Goal: Check status: Check status

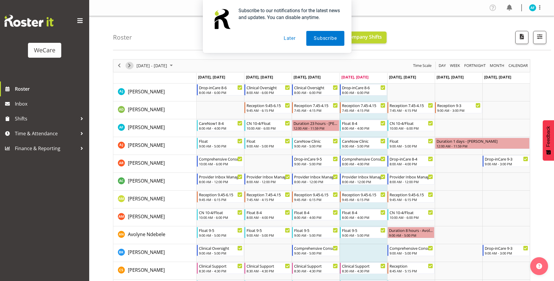
click at [129, 66] on span "Next" at bounding box center [129, 65] width 7 height 7
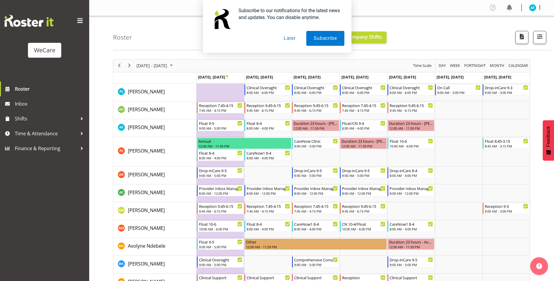
click at [293, 35] on button "Later" at bounding box center [289, 38] width 27 height 15
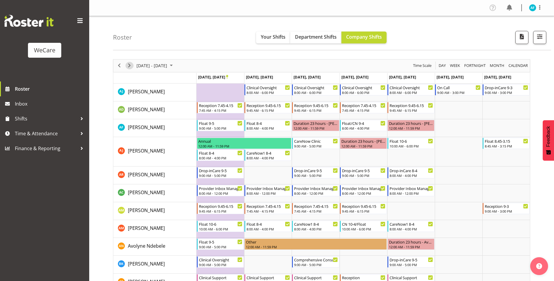
click at [128, 65] on span "Next" at bounding box center [129, 65] width 7 height 7
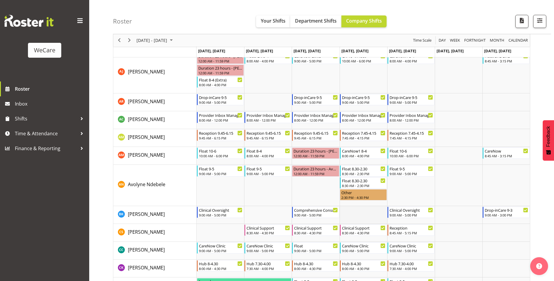
scroll to position [119, 0]
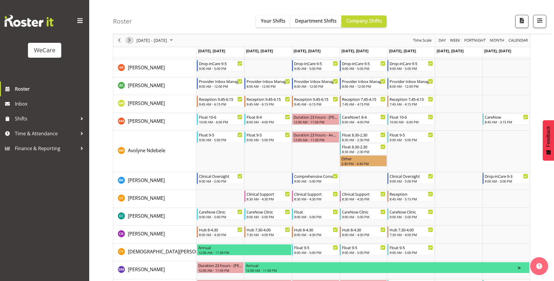
click at [132, 40] on span "Next" at bounding box center [129, 40] width 7 height 7
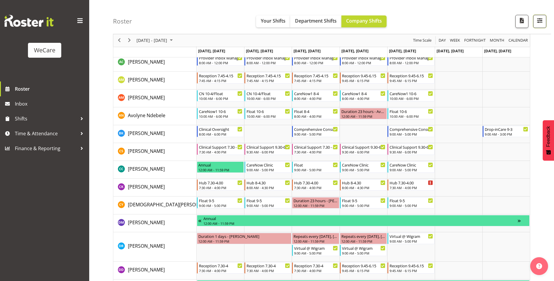
click at [541, 23] on span "button" at bounding box center [540, 21] width 8 height 8
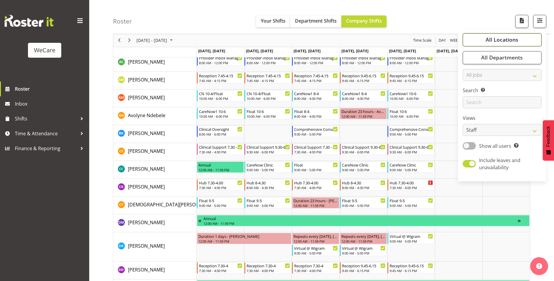
click at [514, 41] on span "All Locations" at bounding box center [501, 39] width 33 height 7
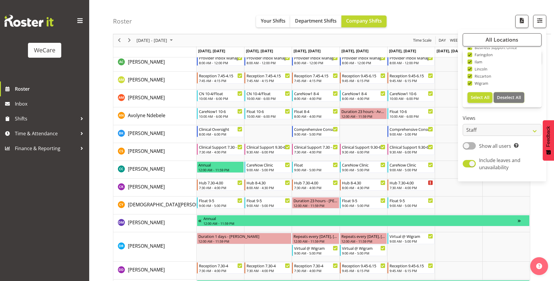
drag, startPoint x: 505, startPoint y: 97, endPoint x: 500, endPoint y: 93, distance: 6.5
click at [505, 97] on span "Deselect All" at bounding box center [509, 98] width 24 height 6
checkbox input "false"
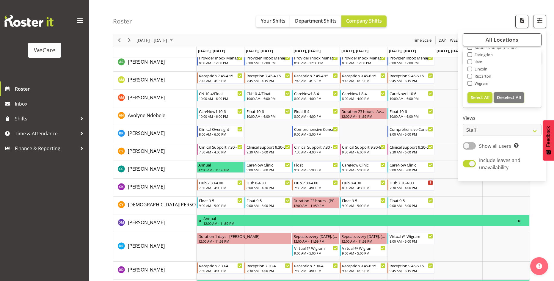
checkbox input "false"
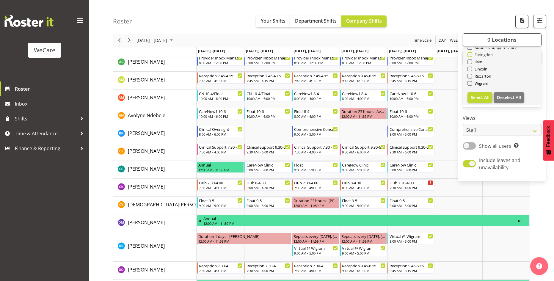
click at [470, 53] on span at bounding box center [469, 54] width 5 height 5
click at [470, 53] on input "Faringdon" at bounding box center [469, 55] width 4 height 4
checkbox input "true"
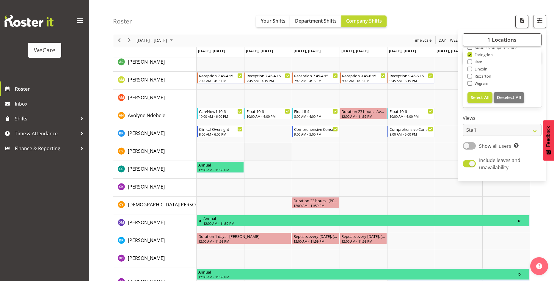
drag, startPoint x: 271, startPoint y: 144, endPoint x: 273, endPoint y: 148, distance: 4.7
click at [271, 144] on td "Timeline Week of October 9, 2025" at bounding box center [268, 152] width 48 height 18
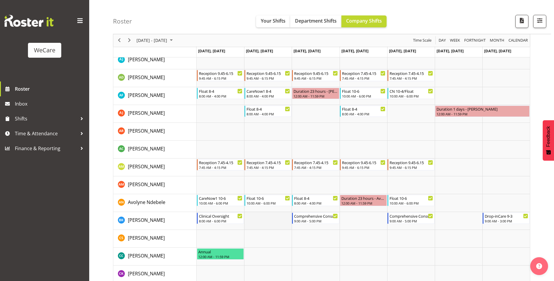
scroll to position [59, 0]
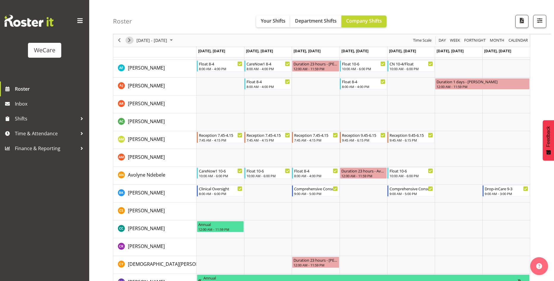
click at [130, 42] on span "Next" at bounding box center [129, 40] width 7 height 7
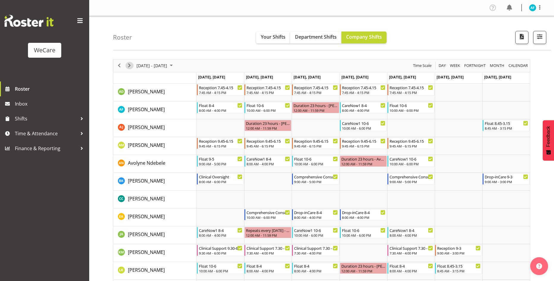
click at [130, 63] on span "Next" at bounding box center [129, 65] width 7 height 7
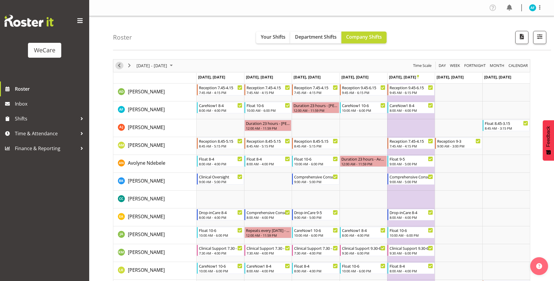
click at [119, 66] on span "Previous" at bounding box center [119, 65] width 7 height 7
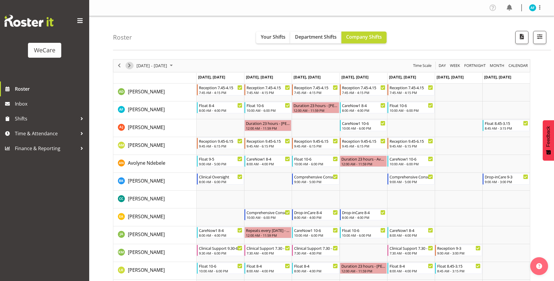
click at [130, 66] on span "Next" at bounding box center [129, 65] width 7 height 7
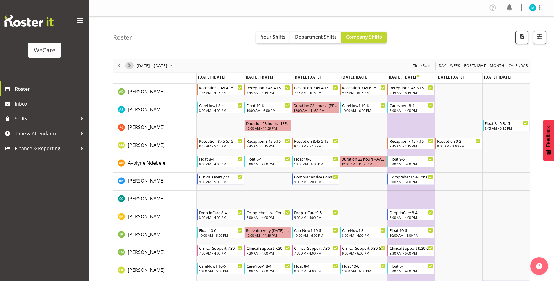
click at [130, 66] on span "Next" at bounding box center [129, 65] width 7 height 7
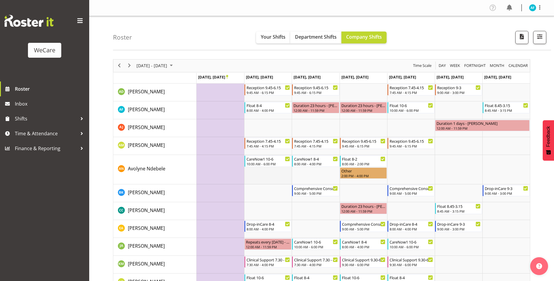
click at [264, 182] on td "Timeline Week of October 30, 2025" at bounding box center [268, 169] width 48 height 29
